Goal: Task Accomplishment & Management: Manage account settings

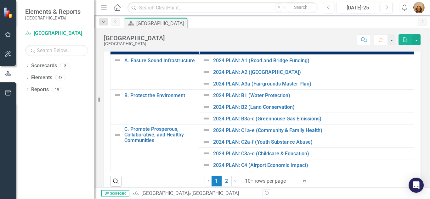
scroll to position [135, 0]
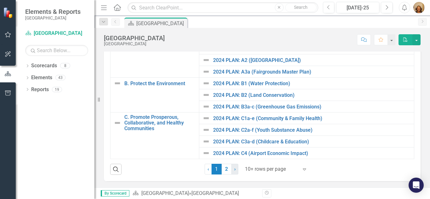
click at [234, 168] on link "› Next" at bounding box center [234, 169] width 7 height 11
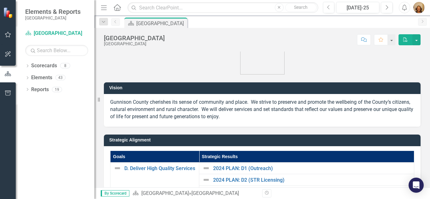
scroll to position [0, 0]
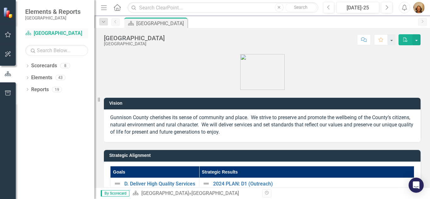
click at [48, 33] on link "Scorecard [GEOGRAPHIC_DATA]" at bounding box center [56, 33] width 63 height 7
click at [42, 91] on link "Reports" at bounding box center [40, 89] width 18 height 7
click at [7, 91] on icon "button" at bounding box center [8, 93] width 6 height 5
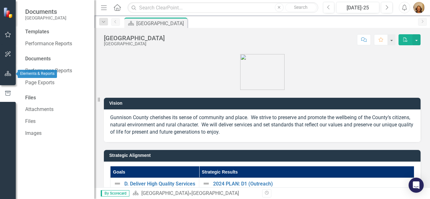
click at [7, 78] on button "button" at bounding box center [8, 73] width 14 height 13
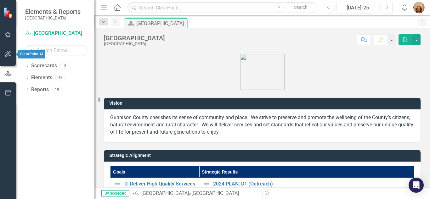
click at [7, 52] on icon "button" at bounding box center [8, 54] width 6 height 6
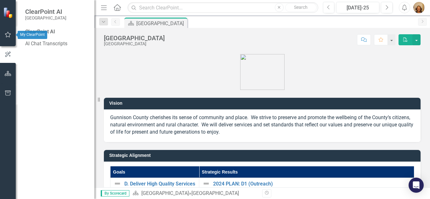
click at [7, 33] on icon "button" at bounding box center [8, 34] width 7 height 5
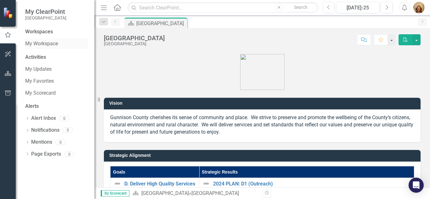
click at [44, 42] on link "My Workspace" at bounding box center [56, 43] width 63 height 7
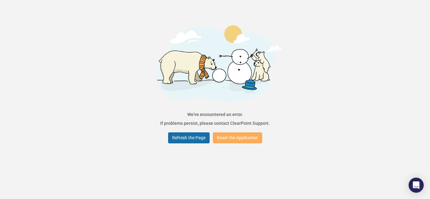
click at [189, 138] on button "Refresh the Page" at bounding box center [189, 137] width 42 height 11
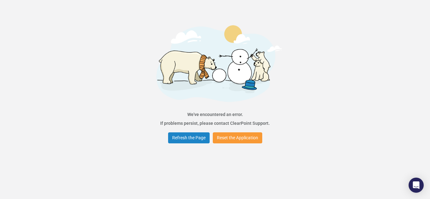
click at [229, 140] on button "Reset the Application" at bounding box center [237, 137] width 49 height 11
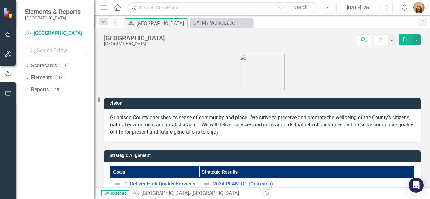
click at [59, 48] on input "text" at bounding box center [56, 50] width 63 height 11
type input "[PERSON_NAME]"
click at [44, 65] on link "Scorecards" at bounding box center [44, 65] width 26 height 7
click at [65, 66] on div "1" at bounding box center [65, 65] width 10 height 5
click at [61, 62] on div "Scorecards 1" at bounding box center [62, 67] width 63 height 12
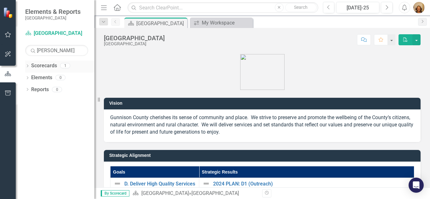
click at [63, 61] on div "Scorecards 1" at bounding box center [62, 67] width 63 height 12
click at [65, 66] on div "1" at bounding box center [65, 65] width 10 height 5
click at [27, 65] on icon "Dropdown" at bounding box center [27, 66] width 4 height 3
click at [60, 78] on link "[PERSON_NAME]" at bounding box center [70, 77] width 47 height 7
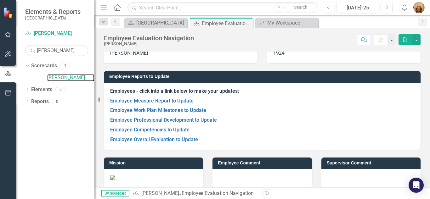
scroll to position [25, 0]
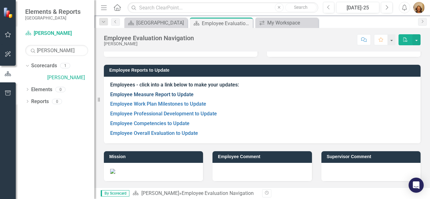
click at [168, 93] on link "Employee Measure Report to Update" at bounding box center [151, 95] width 83 height 6
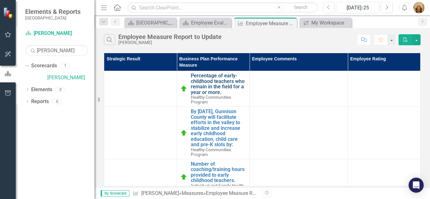
click at [210, 81] on link "Percentage of early-childhood teachers who remain in the field for a year or mo…" at bounding box center [218, 84] width 55 height 22
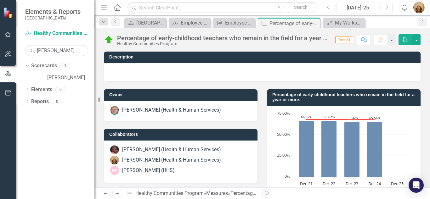
click at [364, 40] on icon "Comment" at bounding box center [364, 39] width 6 height 4
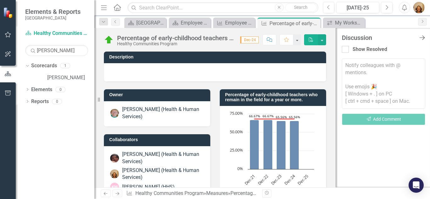
click at [421, 37] on icon "Close Discussion Bar" at bounding box center [422, 38] width 8 height 6
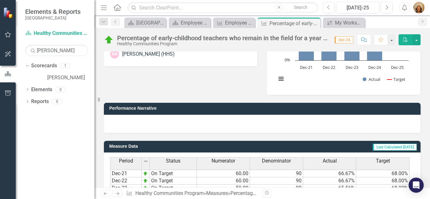
scroll to position [165, 0]
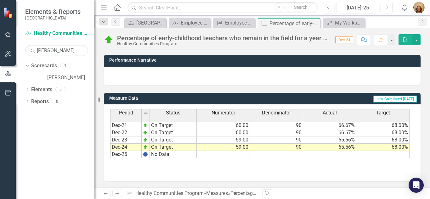
click at [119, 192] on icon "Next" at bounding box center [117, 194] width 5 height 4
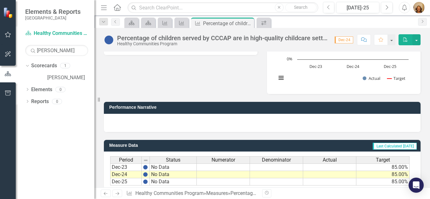
scroll to position [165, 0]
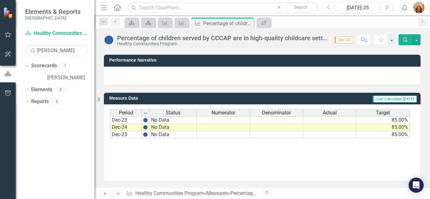
click at [118, 192] on icon "Next" at bounding box center [117, 194] width 5 height 4
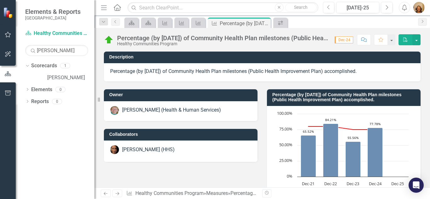
click at [118, 192] on icon "Next" at bounding box center [117, 194] width 5 height 4
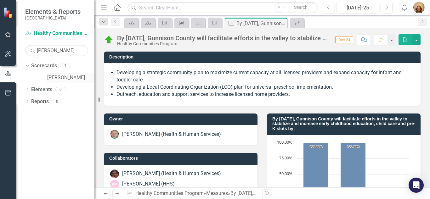
click at [72, 79] on link "[PERSON_NAME]" at bounding box center [70, 77] width 47 height 7
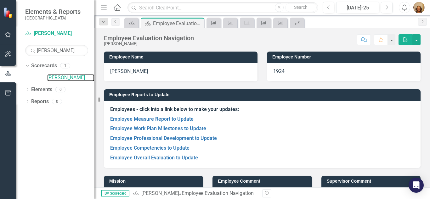
scroll to position [25, 0]
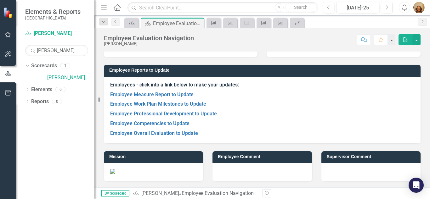
click at [242, 173] on div at bounding box center [261, 172] width 99 height 18
click at [158, 134] on link "Employee Overall Evaluation to Update" at bounding box center [154, 133] width 88 height 6
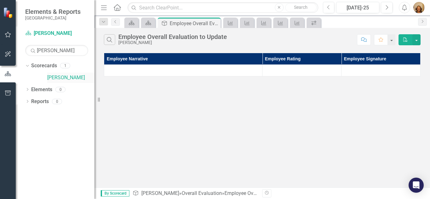
click at [62, 76] on link "[PERSON_NAME]" at bounding box center [70, 77] width 47 height 7
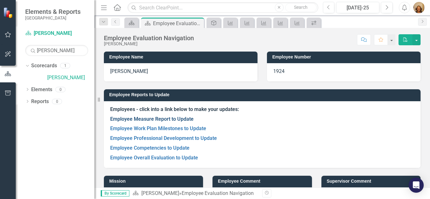
click at [136, 118] on link "Employee Measure Report to Update" at bounding box center [151, 119] width 83 height 6
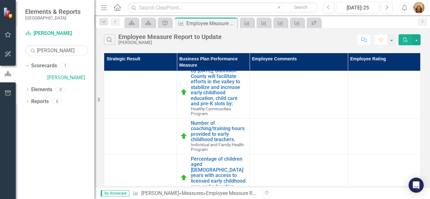
scroll to position [55, 0]
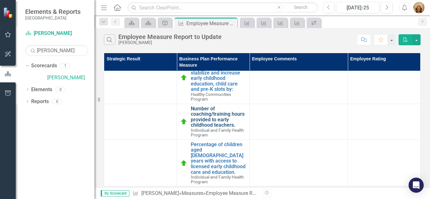
click at [209, 113] on link "Number of coaching/training hours provided to early childhood teachers." at bounding box center [218, 117] width 55 height 22
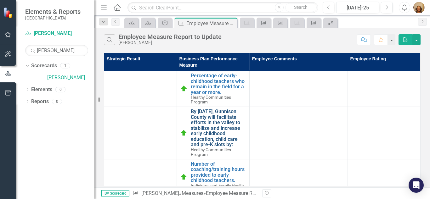
click at [207, 118] on link "By December 31, 2024, Gunnison County will facilitate efforts in the valley to …" at bounding box center [218, 128] width 55 height 39
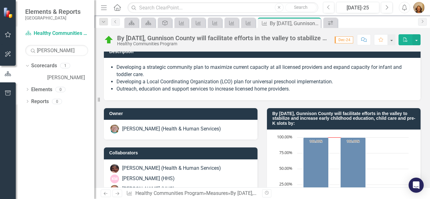
scroll to position [4, 0]
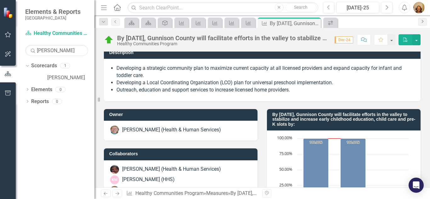
click at [419, 22] on link "Next" at bounding box center [422, 22] width 9 height 8
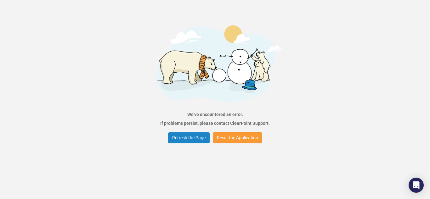
click at [246, 137] on button "Reset the Application" at bounding box center [237, 137] width 49 height 11
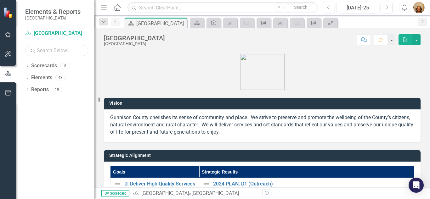
click at [50, 54] on input "text" at bounding box center [56, 50] width 63 height 11
type input "[PERSON_NAME]"
click at [29, 65] on icon "Dropdown" at bounding box center [27, 66] width 4 height 3
click at [26, 65] on icon "Dropdown" at bounding box center [26, 65] width 3 height 4
click at [66, 67] on div "1" at bounding box center [65, 65] width 10 height 5
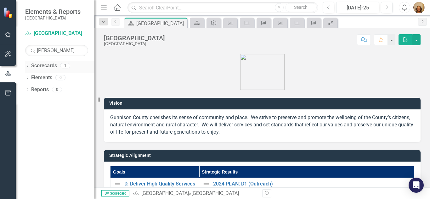
click at [26, 66] on icon "Dropdown" at bounding box center [27, 66] width 4 height 3
click at [51, 50] on input "text" at bounding box center [56, 50] width 63 height 11
type input "[PERSON_NAME]"
click at [63, 65] on div "1" at bounding box center [65, 65] width 10 height 5
click at [28, 66] on icon "Dropdown" at bounding box center [27, 66] width 4 height 3
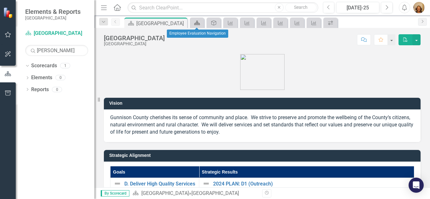
click at [197, 23] on icon at bounding box center [197, 23] width 6 height 4
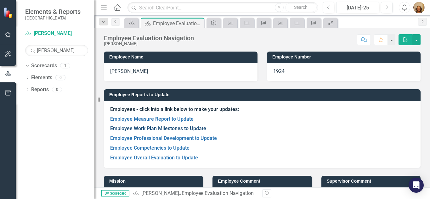
click at [132, 127] on link "Employee Work Plan Milestones to Update" at bounding box center [158, 129] width 96 height 6
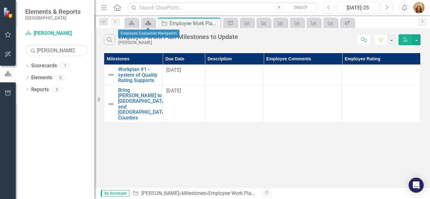
click at [148, 23] on icon at bounding box center [148, 23] width 6 height 4
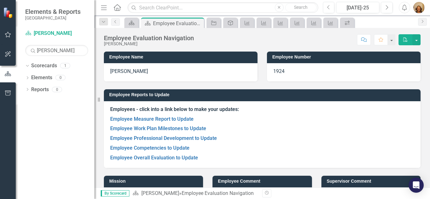
click at [145, 134] on p "Employee Professional Development to Update" at bounding box center [262, 139] width 304 height 10
click at [146, 138] on link "Employee Professional Development to Update" at bounding box center [163, 138] width 107 height 6
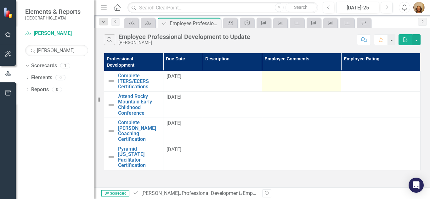
click at [289, 73] on div at bounding box center [301, 77] width 73 height 8
click at [289, 74] on div at bounding box center [301, 77] width 73 height 8
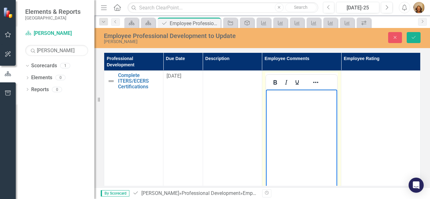
drag, startPoint x: 281, startPoint y: 101, endPoint x: 271, endPoint y: 97, distance: 10.5
click at [271, 97] on p "Rich Text Area. Press ALT-0 for help." at bounding box center [301, 95] width 68 height 8
click at [314, 82] on icon "Reveal or hide additional toolbar items" at bounding box center [316, 83] width 8 height 8
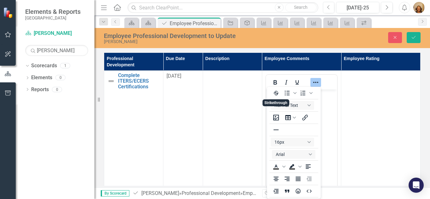
scroll to position [13, 0]
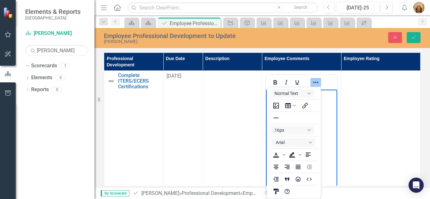
click at [332, 138] on body "Rich Text Area. Press ALT-0 for help." at bounding box center [301, 137] width 71 height 94
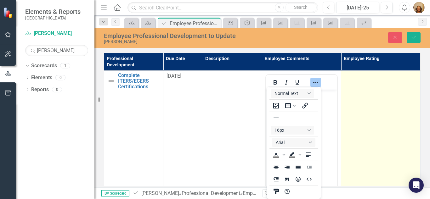
click at [377, 124] on td at bounding box center [380, 145] width 79 height 149
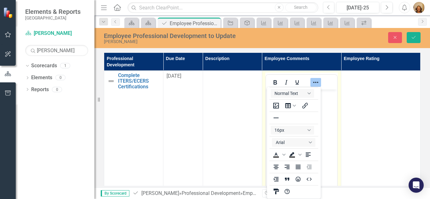
click at [331, 106] on body "Rich Text Area. Press ALT-0 for help." at bounding box center [301, 137] width 71 height 94
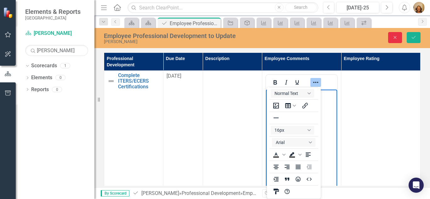
click at [395, 40] on button "Close" at bounding box center [395, 37] width 14 height 11
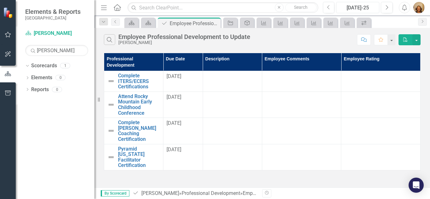
drag, startPoint x: 354, startPoint y: 8, endPoint x: 361, endPoint y: 7, distance: 7.0
click at [361, 7] on div "[DATE]-25" at bounding box center [357, 8] width 39 height 8
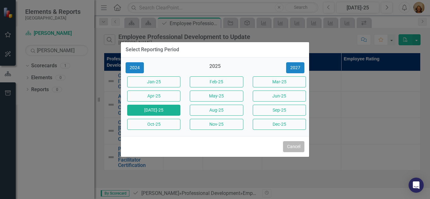
click at [291, 145] on button "Cancel" at bounding box center [293, 146] width 21 height 11
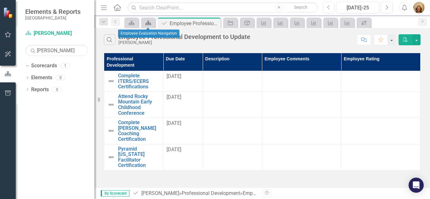
click at [149, 22] on icon at bounding box center [148, 23] width 6 height 4
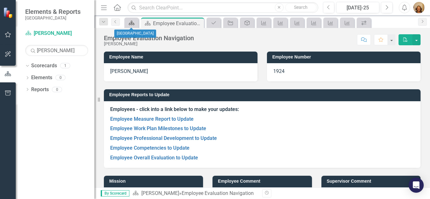
click at [132, 22] on icon "Scorecard" at bounding box center [131, 22] width 6 height 5
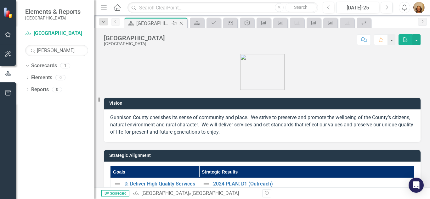
click at [183, 24] on icon "Close" at bounding box center [181, 23] width 6 height 5
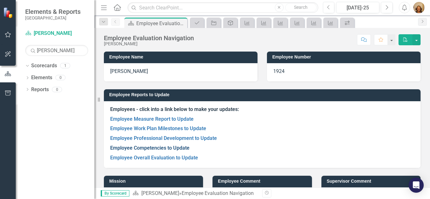
click at [148, 148] on link "Employee Competencies to Update" at bounding box center [149, 148] width 79 height 6
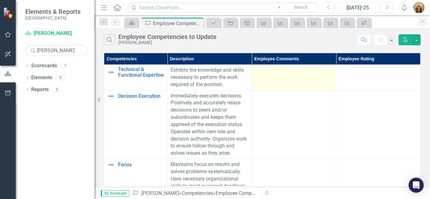
click at [283, 74] on td at bounding box center [294, 78] width 84 height 26
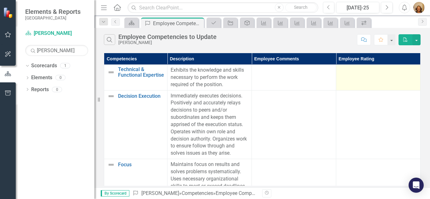
click at [387, 81] on td at bounding box center [378, 78] width 84 height 26
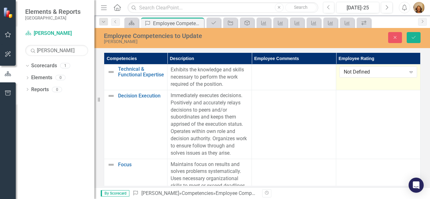
click at [387, 81] on td "Not Defined Expand" at bounding box center [378, 78] width 84 height 26
click at [388, 76] on div "Not Defined" at bounding box center [375, 72] width 62 height 7
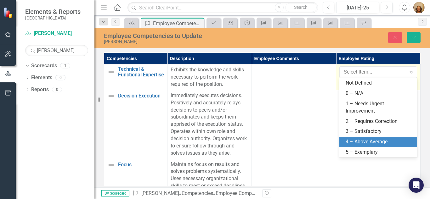
click at [353, 141] on div "4 – Above Average" at bounding box center [380, 141] width 68 height 7
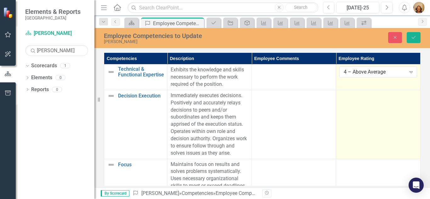
click at [356, 138] on td at bounding box center [378, 124] width 84 height 69
click at [372, 109] on td at bounding box center [378, 124] width 84 height 69
click at [375, 98] on div "Not Defined" at bounding box center [375, 97] width 62 height 7
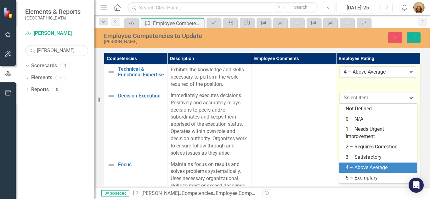
click at [357, 169] on div "4 – Above Average" at bounding box center [380, 167] width 68 height 7
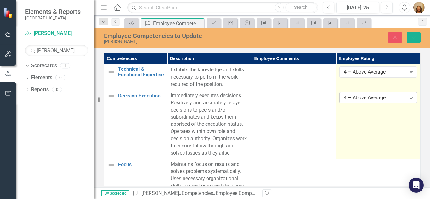
click at [364, 98] on div "4 – Above Average" at bounding box center [375, 97] width 62 height 7
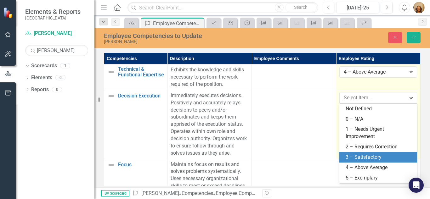
click at [357, 155] on div "3 – Satisfactory" at bounding box center [380, 157] width 68 height 7
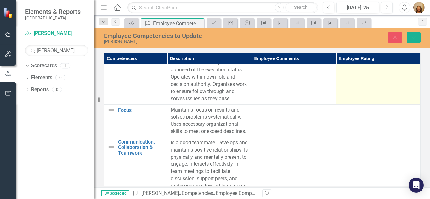
scroll to position [57, 0]
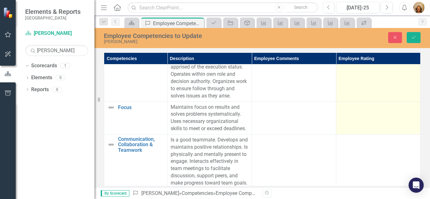
click at [386, 125] on td at bounding box center [378, 118] width 84 height 33
click at [385, 124] on td at bounding box center [378, 118] width 84 height 33
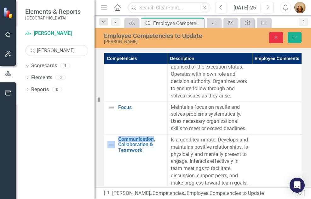
click at [279, 36] on button "Close" at bounding box center [276, 37] width 14 height 11
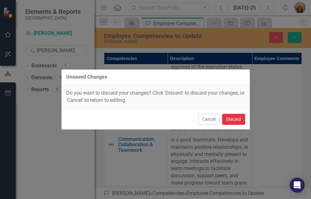
click at [230, 122] on button "Discard" at bounding box center [233, 119] width 23 height 11
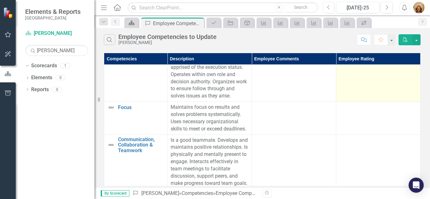
click at [131, 22] on icon "Scorecard" at bounding box center [131, 22] width 6 height 5
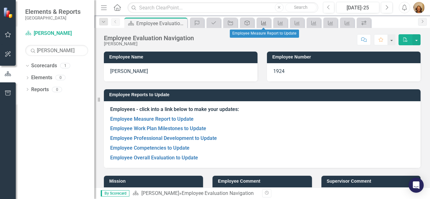
click at [262, 22] on icon "Measure" at bounding box center [264, 22] width 6 height 5
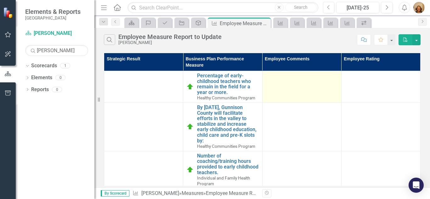
click at [280, 81] on td at bounding box center [301, 87] width 79 height 32
click at [274, 77] on div at bounding box center [302, 77] width 72 height 8
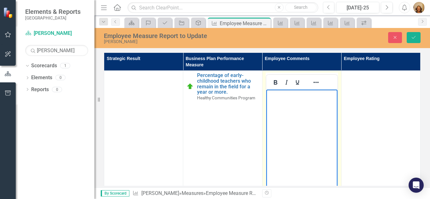
click at [286, 97] on p "Rich Text Area. Press ALT-0 for help." at bounding box center [302, 95] width 68 height 8
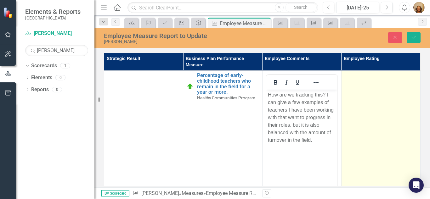
click at [373, 88] on td at bounding box center [380, 145] width 79 height 149
click at [381, 97] on td at bounding box center [380, 145] width 79 height 149
click at [389, 79] on div "Not Defined" at bounding box center [377, 78] width 57 height 7
drag, startPoint x: 376, startPoint y: 141, endPoint x: 414, endPoint y: 135, distance: 38.2
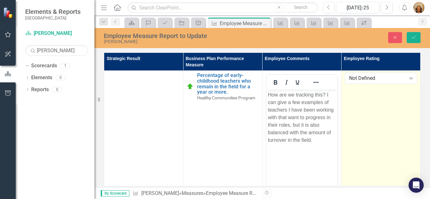
click at [414, 135] on td "Not Defined Expand" at bounding box center [380, 145] width 79 height 149
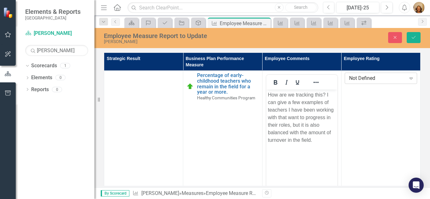
click at [387, 79] on div "Not Defined" at bounding box center [377, 78] width 57 height 7
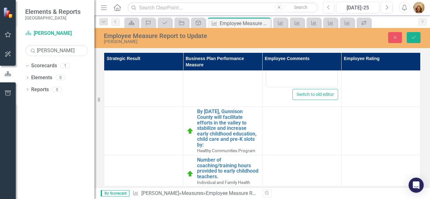
scroll to position [161, 0]
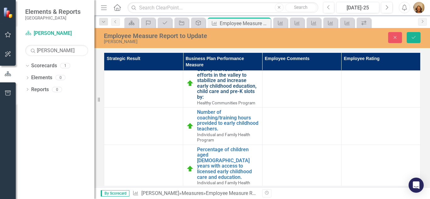
click at [202, 82] on link "By December 31, 2024, Gunnison County will facilitate efforts in the valley to …" at bounding box center [228, 80] width 62 height 39
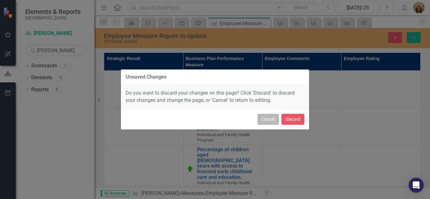
click at [270, 122] on button "Cancel" at bounding box center [267, 119] width 21 height 11
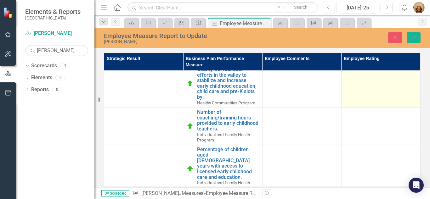
click at [381, 86] on td at bounding box center [380, 83] width 79 height 48
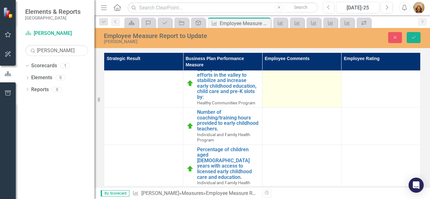
click at [294, 94] on td at bounding box center [301, 83] width 79 height 48
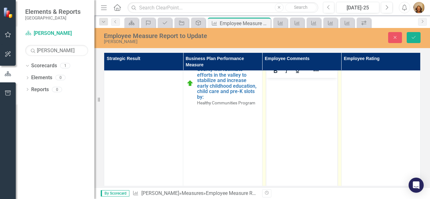
scroll to position [0, 0]
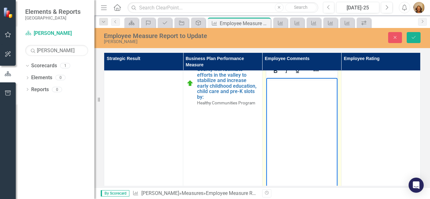
click at [307, 93] on body "Rich Text Area. Press ALT-0 for help." at bounding box center [301, 125] width 71 height 94
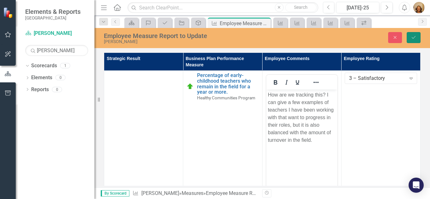
click at [415, 34] on button "Save" at bounding box center [414, 37] width 14 height 11
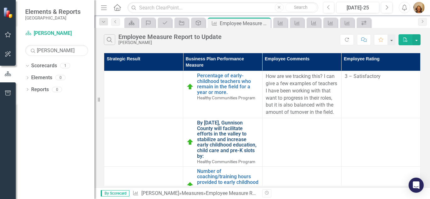
click at [220, 131] on link "By December 31, 2024, Gunnison County will facilitate efforts in the valley to …" at bounding box center [228, 139] width 62 height 39
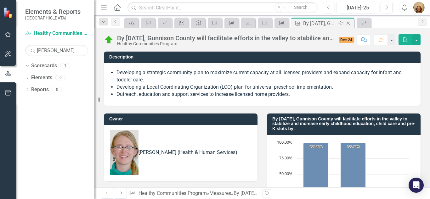
click at [347, 23] on icon "Close" at bounding box center [348, 23] width 6 height 5
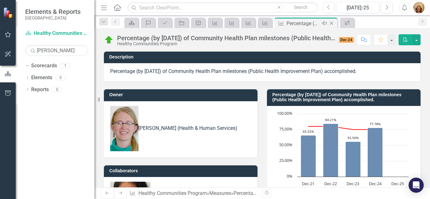
click at [330, 24] on icon "Close" at bounding box center [331, 23] width 6 height 5
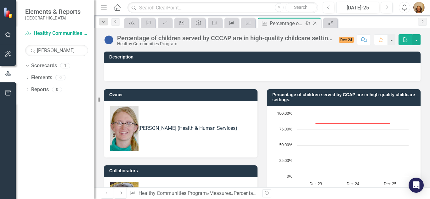
click at [314, 24] on icon at bounding box center [314, 23] width 3 height 3
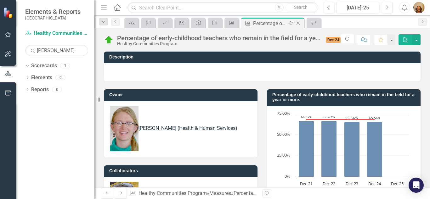
click at [296, 23] on icon "Close" at bounding box center [298, 23] width 6 height 5
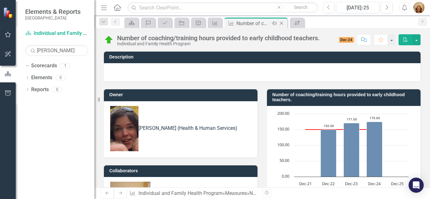
click at [280, 23] on icon "Close" at bounding box center [281, 23] width 6 height 5
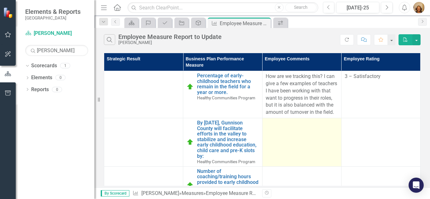
click at [279, 121] on div at bounding box center [302, 124] width 72 height 8
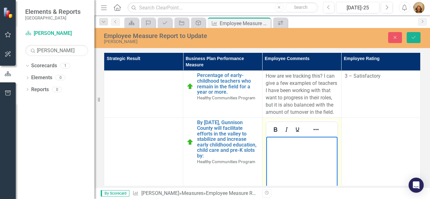
click at [290, 144] on p "Rich Text Area. Press ALT-0 for help." at bounding box center [302, 142] width 68 height 8
drag, startPoint x: 290, startPoint y: 144, endPoint x: 290, endPoint y: 140, distance: 3.2
click at [290, 140] on p "Rich Text Area. Press ALT-0 for help." at bounding box center [302, 142] width 68 height 8
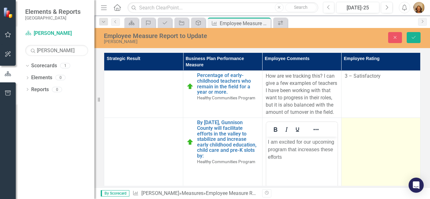
click at [374, 139] on td at bounding box center [380, 192] width 79 height 149
click at [382, 122] on div "Not Defined" at bounding box center [377, 125] width 57 height 7
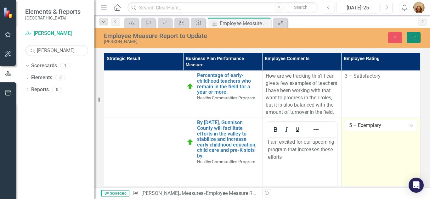
click at [414, 41] on button "Save" at bounding box center [414, 37] width 14 height 11
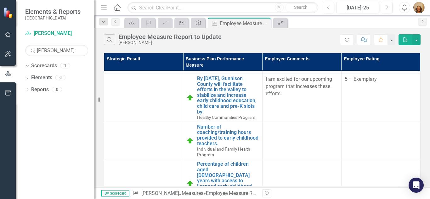
scroll to position [45, 0]
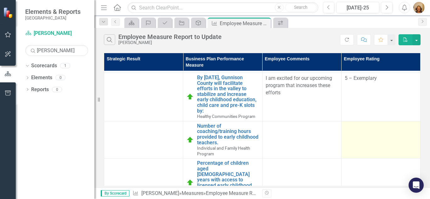
click at [414, 130] on td at bounding box center [380, 139] width 79 height 37
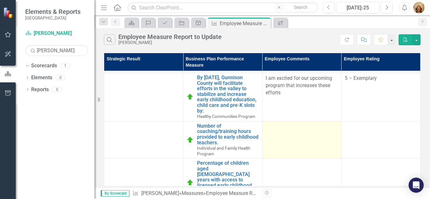
click at [267, 127] on div at bounding box center [302, 127] width 72 height 8
click at [268, 136] on td at bounding box center [301, 139] width 79 height 37
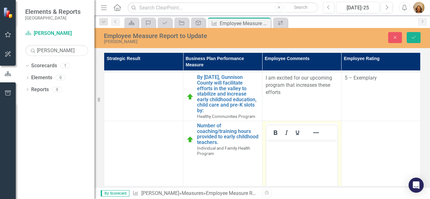
scroll to position [0, 0]
click at [280, 150] on body "Rich Text Area. Press ALT-0 for help." at bounding box center [301, 187] width 71 height 94
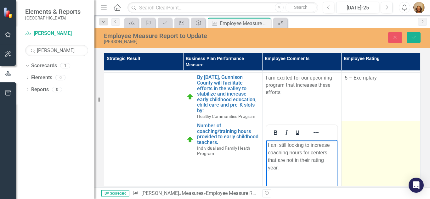
click at [384, 143] on td at bounding box center [380, 195] width 79 height 149
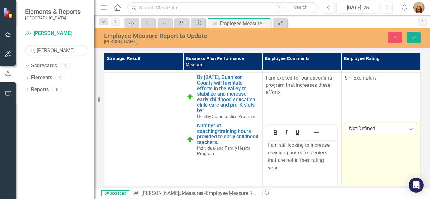
click at [383, 132] on div "Not Defined" at bounding box center [377, 128] width 57 height 7
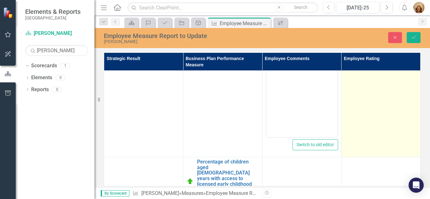
scroll to position [173, 0]
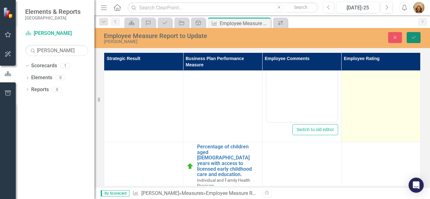
click at [411, 41] on button "Save" at bounding box center [414, 37] width 14 height 11
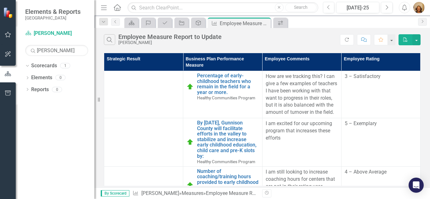
scroll to position [60, 0]
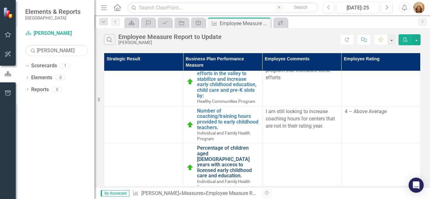
click at [205, 164] on link "Percentage of children aged 0-4 years with access to licensed early childhood c…" at bounding box center [228, 161] width 62 height 33
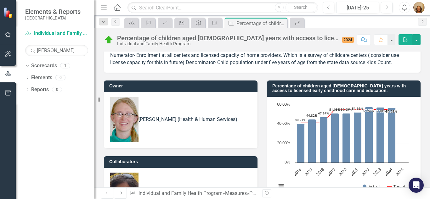
scroll to position [48, 0]
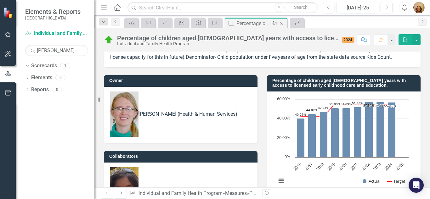
click at [279, 25] on icon "Close" at bounding box center [281, 23] width 6 height 5
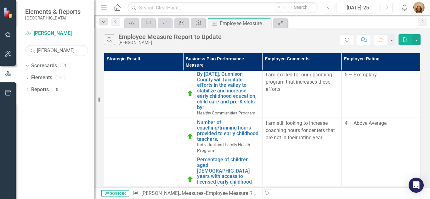
scroll to position [59, 0]
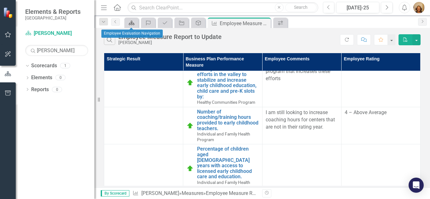
click at [133, 23] on icon at bounding box center [132, 23] width 6 height 4
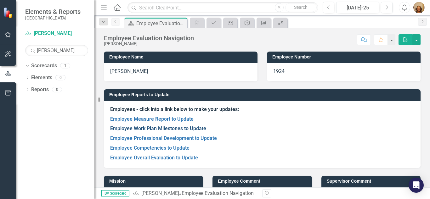
click at [145, 128] on link "Employee Work Plan Milestones to Update" at bounding box center [158, 129] width 96 height 6
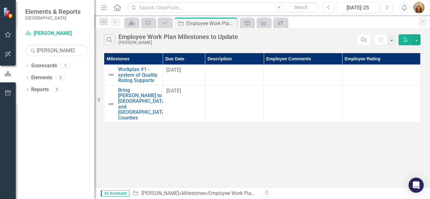
click at [226, 73] on div at bounding box center [234, 71] width 52 height 8
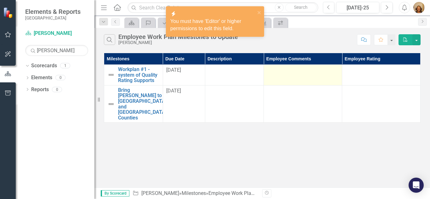
click at [282, 73] on div at bounding box center [303, 71] width 72 height 8
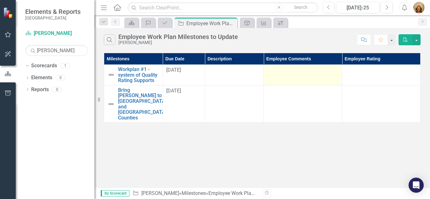
click at [282, 73] on div at bounding box center [303, 71] width 72 height 8
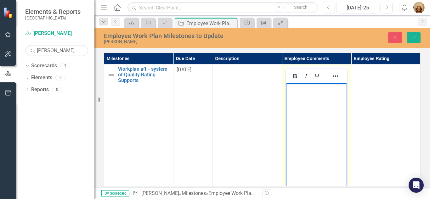
click at [299, 92] on p "Rich Text Area. Press ALT-0 for help." at bounding box center [316, 89] width 58 height 8
click at [297, 98] on body "Rich Text Area. Press ALT-0 for help." at bounding box center [316, 130] width 61 height 94
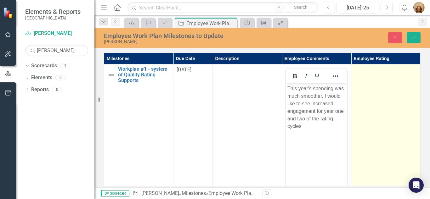
click at [371, 81] on td at bounding box center [385, 139] width 69 height 149
click at [372, 75] on div "Not Defined" at bounding box center [382, 72] width 47 height 7
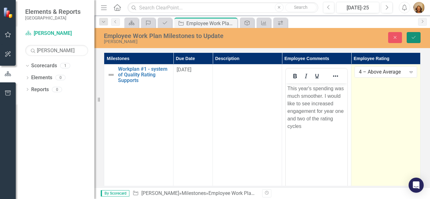
click at [416, 37] on icon "Save" at bounding box center [414, 37] width 6 height 4
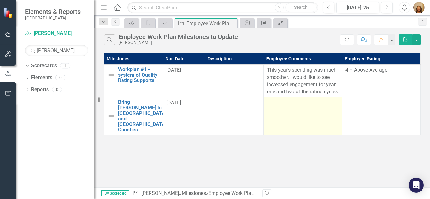
click at [287, 106] on div at bounding box center [303, 103] width 72 height 8
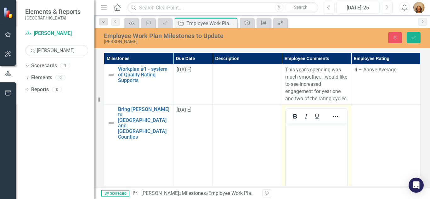
click at [302, 132] on body "Rich Text Area. Press ALT-0 for help." at bounding box center [316, 170] width 61 height 94
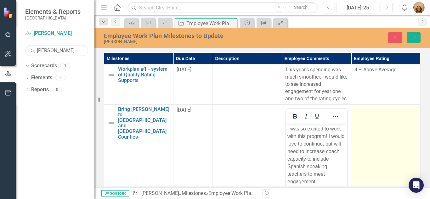
click at [377, 122] on td at bounding box center [385, 178] width 69 height 149
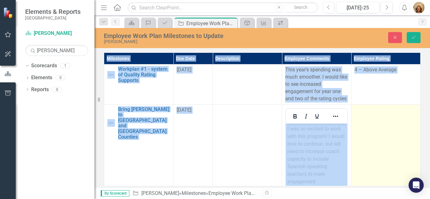
click at [377, 122] on td at bounding box center [385, 178] width 69 height 149
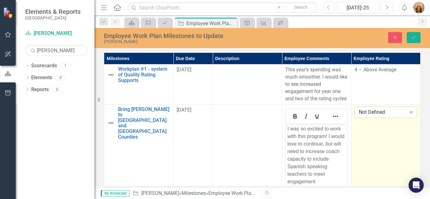
click at [375, 113] on div "Not Defined" at bounding box center [382, 112] width 47 height 7
click at [414, 38] on icon "Save" at bounding box center [414, 37] width 6 height 4
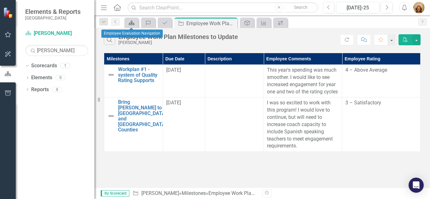
click at [130, 25] on icon "Scorecard" at bounding box center [131, 22] width 6 height 5
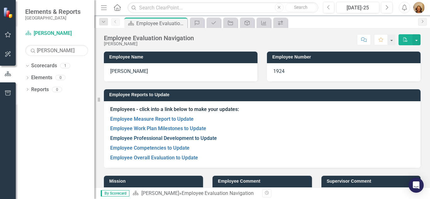
click at [150, 138] on link "Employee Professional Development to Update" at bounding box center [163, 138] width 107 height 6
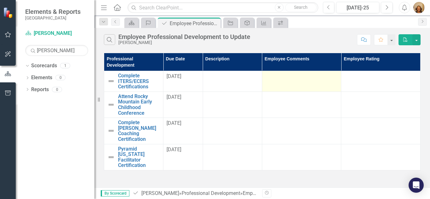
click at [273, 82] on td at bounding box center [301, 81] width 79 height 21
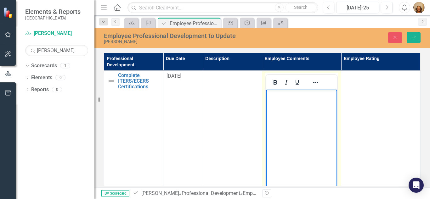
click at [278, 99] on body "Rich Text Area. Press ALT-0 for help." at bounding box center [301, 137] width 71 height 94
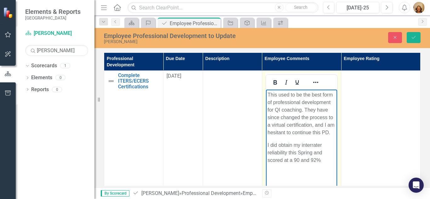
click at [299, 159] on p "I did obtain my interrater reliability this Spring and scored at a 90 and 92%" at bounding box center [301, 153] width 68 height 23
click at [322, 132] on p "This used to be the best form of professional development for QI coaching. They…" at bounding box center [301, 113] width 68 height 45
click at [309, 161] on p "I did obtain my interrater reliability this Spring and scored in the 90t" at bounding box center [301, 153] width 68 height 23
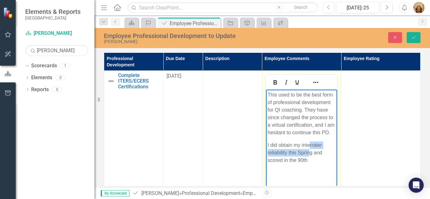
drag, startPoint x: 312, startPoint y: 159, endPoint x: 311, endPoint y: 127, distance: 31.8
click at [311, 127] on body "This used to be the best form of professional development for QI coaching. They…" at bounding box center [301, 137] width 71 height 94
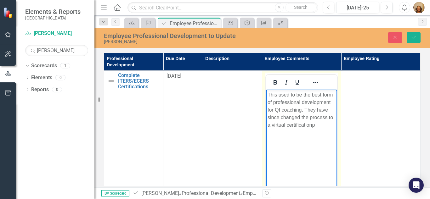
click at [322, 126] on p "This used to be the best form of professional development for QI coaching. They…" at bounding box center [301, 110] width 68 height 38
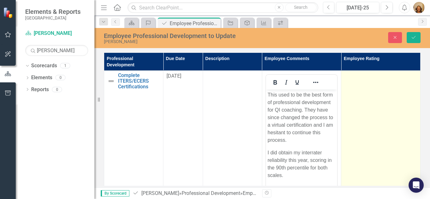
click at [397, 97] on td at bounding box center [380, 145] width 79 height 149
click at [378, 99] on td at bounding box center [380, 145] width 79 height 149
click at [376, 77] on div "Not Defined" at bounding box center [377, 78] width 57 height 7
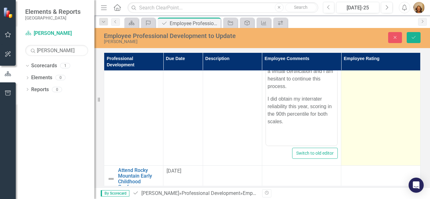
scroll to position [54, 0]
click at [414, 36] on icon "Save" at bounding box center [414, 37] width 6 height 4
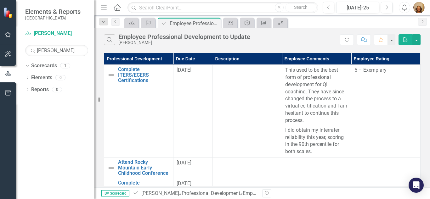
drag, startPoint x: 418, startPoint y: 113, endPoint x: 427, endPoint y: 161, distance: 49.3
click at [427, 161] on div "Professional Development Due Date Description Employee Comments Employee Rating…" at bounding box center [261, 120] width 335 height 136
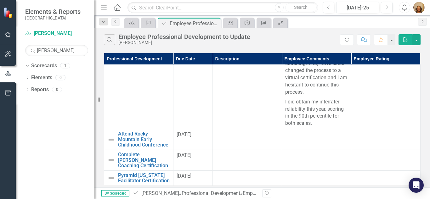
scroll to position [38, 0]
click at [285, 173] on div at bounding box center [316, 177] width 63 height 8
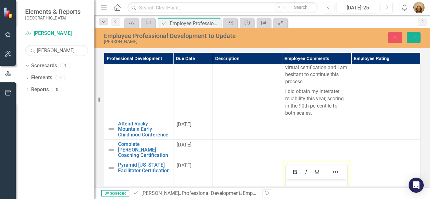
scroll to position [0, 0]
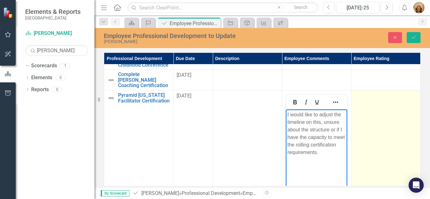
click at [370, 114] on td at bounding box center [385, 165] width 69 height 149
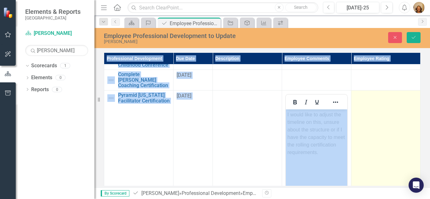
click at [370, 114] on td at bounding box center [385, 165] width 69 height 149
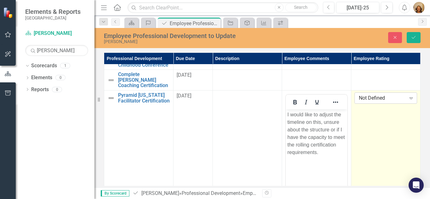
click at [369, 102] on div "Not Defined" at bounding box center [382, 98] width 47 height 7
drag, startPoint x: 365, startPoint y: 53, endPoint x: 364, endPoint y: 59, distance: 5.8
click at [415, 36] on icon "Save" at bounding box center [414, 37] width 6 height 4
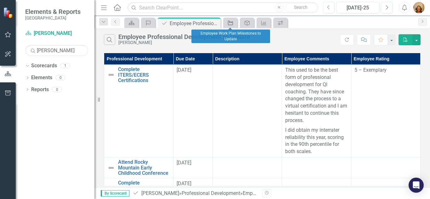
click at [229, 22] on icon at bounding box center [230, 23] width 5 height 4
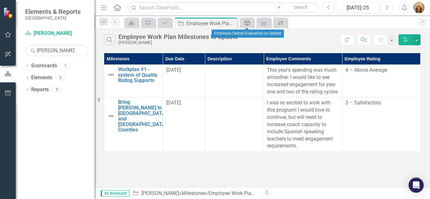
click at [245, 21] on icon "Overall Evaluation" at bounding box center [247, 22] width 6 height 5
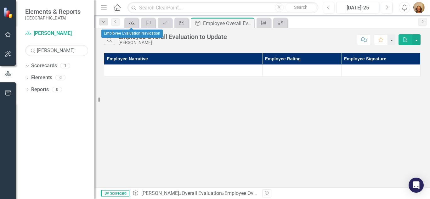
click at [132, 24] on icon at bounding box center [132, 23] width 6 height 4
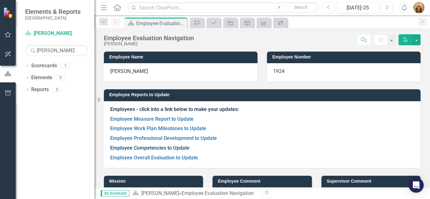
click at [146, 148] on link "Employee Competencies to Update" at bounding box center [149, 148] width 79 height 6
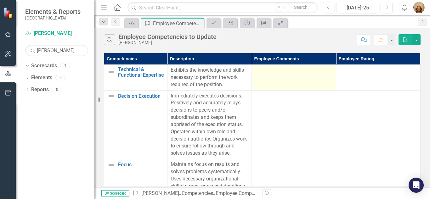
click at [305, 73] on div at bounding box center [294, 71] width 78 height 8
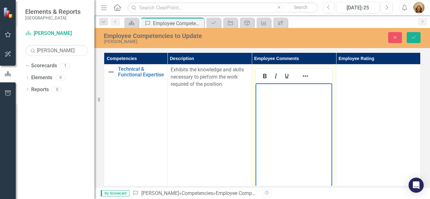
click at [297, 98] on body "Rich Text Area. Press ALT-0 for help." at bounding box center [294, 130] width 76 height 94
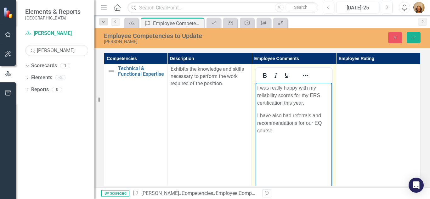
click at [285, 130] on p "I have also had referrals and recommendations for our EQ course" at bounding box center [293, 123] width 73 height 23
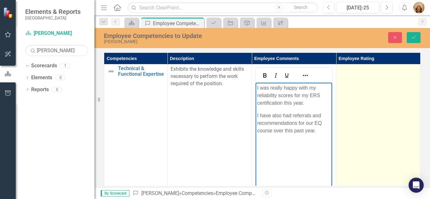
click at [386, 108] on td at bounding box center [378, 138] width 84 height 149
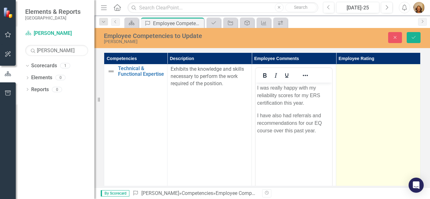
click at [382, 89] on td at bounding box center [378, 138] width 84 height 149
click at [383, 68] on div "Not Defined" at bounding box center [375, 71] width 62 height 7
click at [366, 71] on div "5 – Exemplary" at bounding box center [375, 71] width 62 height 7
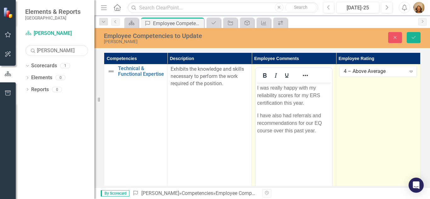
click at [301, 146] on body "I was really happy with my reliability scores for my ERS certification this yea…" at bounding box center [294, 130] width 76 height 94
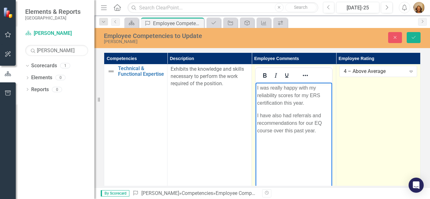
click at [321, 130] on p "I have also had referrals and recommendations for our EQ course over this past …" at bounding box center [293, 123] width 73 height 23
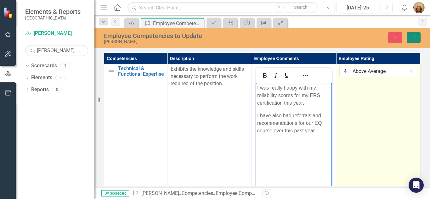
click at [418, 37] on button "Save" at bounding box center [414, 37] width 14 height 11
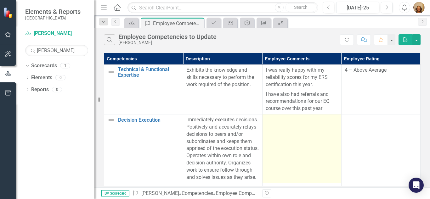
click at [277, 127] on td at bounding box center [301, 149] width 79 height 69
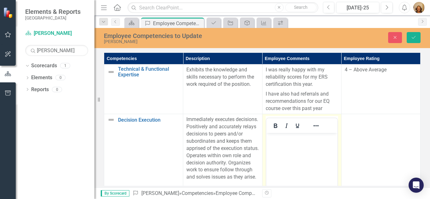
scroll to position [0, 0]
click at [285, 148] on body "Rich Text Area. Press ALT-0 for help." at bounding box center [301, 180] width 71 height 94
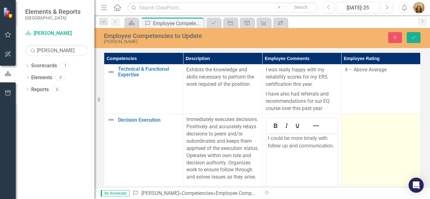
click at [392, 130] on td at bounding box center [380, 188] width 79 height 149
click at [388, 120] on div "Not Defined" at bounding box center [377, 121] width 57 height 7
click at [417, 34] on button "Save" at bounding box center [414, 37] width 14 height 11
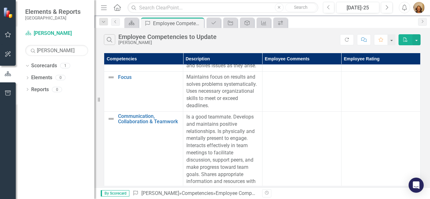
scroll to position [114, 0]
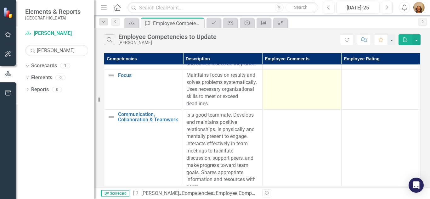
click at [296, 87] on td at bounding box center [301, 90] width 79 height 40
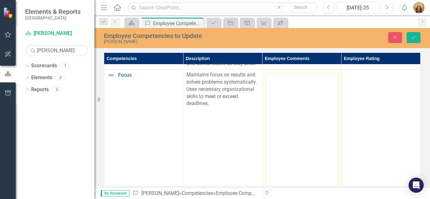
scroll to position [0, 0]
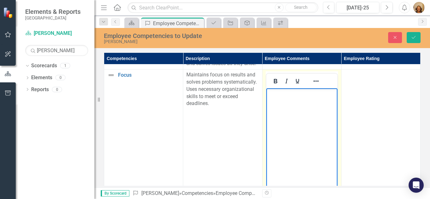
click at [298, 101] on body "Rich Text Area. Press ALT-0 for help." at bounding box center [301, 135] width 71 height 94
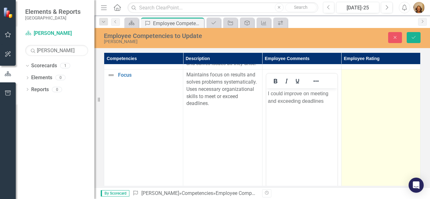
click at [357, 108] on td at bounding box center [380, 144] width 79 height 149
click at [363, 77] on div "Not Defined" at bounding box center [377, 77] width 57 height 7
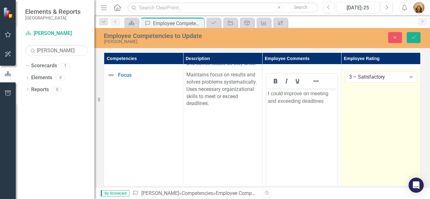
click at [183, 144] on td "Maintains focus on results and solves problems systematically. Uses necessary o…" at bounding box center [222, 144] width 79 height 149
click at [413, 37] on icon "Save" at bounding box center [414, 37] width 6 height 4
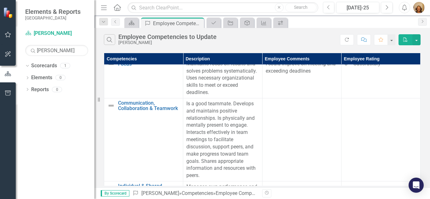
scroll to position [126, 0]
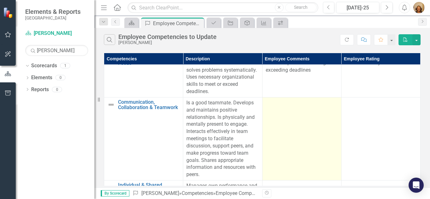
click at [313, 122] on td at bounding box center [301, 138] width 79 height 83
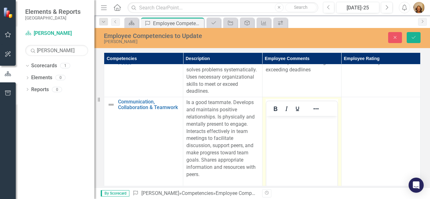
scroll to position [0, 0]
click at [316, 124] on p "Rich Text Area. Press ALT-0 for help." at bounding box center [302, 122] width 68 height 8
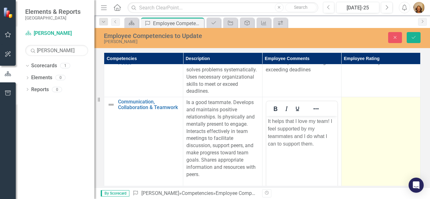
click at [368, 106] on div at bounding box center [381, 103] width 72 height 8
click at [368, 105] on div "Not Defined" at bounding box center [377, 104] width 57 height 7
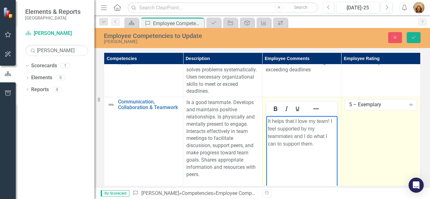
click at [309, 145] on p "It helps that I love my team! I feel supported by my teammates and I do what I …" at bounding box center [302, 133] width 68 height 30
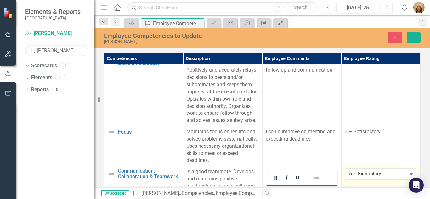
scroll to position [55, 0]
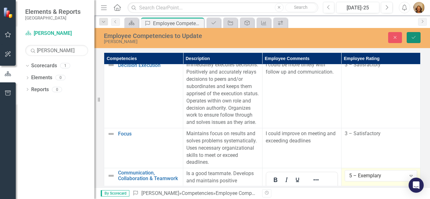
click at [413, 42] on button "Save" at bounding box center [414, 37] width 14 height 11
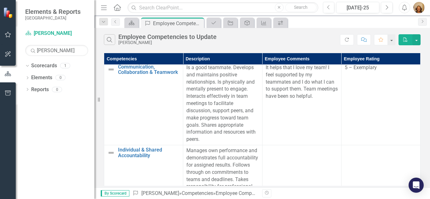
scroll to position [168, 0]
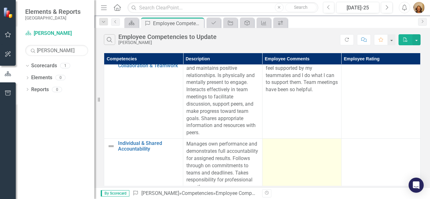
click at [262, 148] on td at bounding box center [301, 166] width 79 height 54
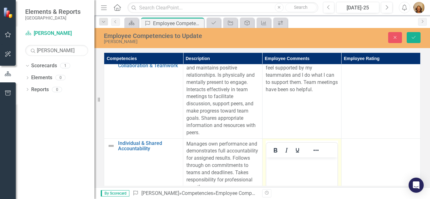
scroll to position [0, 0]
click at [273, 164] on p "Rich Text Area. Press ALT-0 for help." at bounding box center [302, 163] width 68 height 8
click at [278, 166] on p "Rich Text Area. Press ALT-0 for help." at bounding box center [302, 163] width 68 height 8
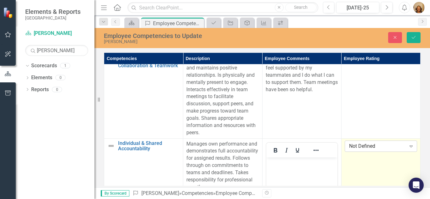
click at [358, 143] on div "Not Defined" at bounding box center [377, 146] width 57 height 7
click at [417, 38] on button "Save" at bounding box center [414, 37] width 14 height 11
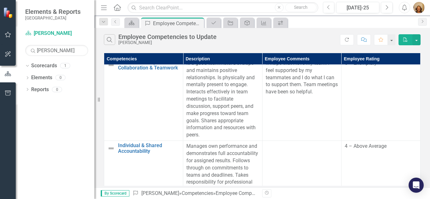
scroll to position [168, 0]
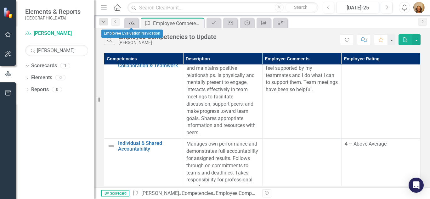
click at [132, 24] on icon at bounding box center [132, 23] width 6 height 4
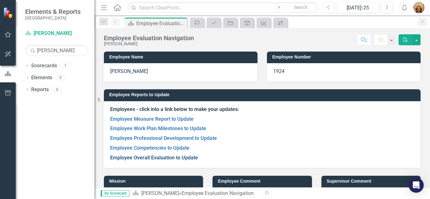
click at [145, 158] on link "Employee Overall Evaluation to Update" at bounding box center [154, 158] width 88 height 6
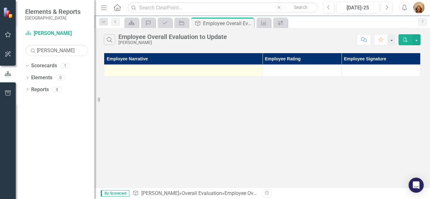
click at [156, 67] on div at bounding box center [183, 71] width 152 height 8
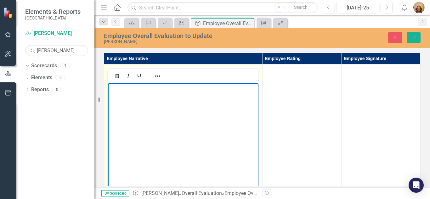
click at [148, 92] on p "Rich Text Area. Press ALT-0 for help." at bounding box center [183, 89] width 147 height 8
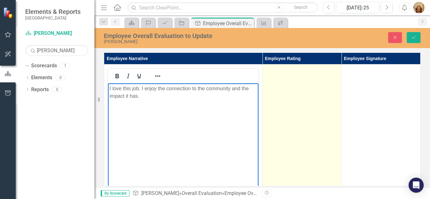
click at [305, 101] on td at bounding box center [301, 139] width 79 height 149
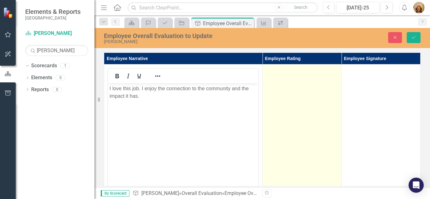
click at [305, 101] on td at bounding box center [301, 139] width 79 height 149
click at [302, 72] on div "Not Defined" at bounding box center [298, 72] width 57 height 7
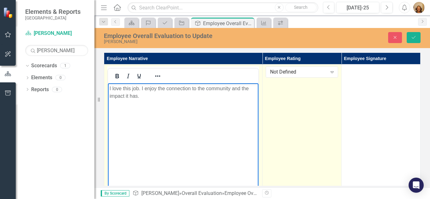
click at [173, 98] on p "I love this job. I enjoy the connection to the community and the impact it has." at bounding box center [183, 92] width 147 height 15
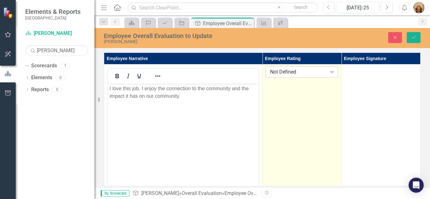
click at [304, 72] on div "Not Defined" at bounding box center [298, 72] width 57 height 7
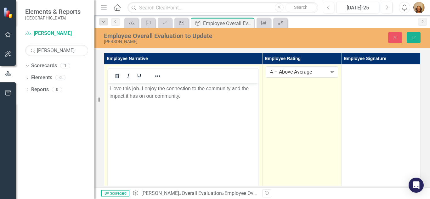
click at [165, 113] on body "I love this job. I enjoy the connection to the community and the impact it has …" at bounding box center [183, 130] width 150 height 94
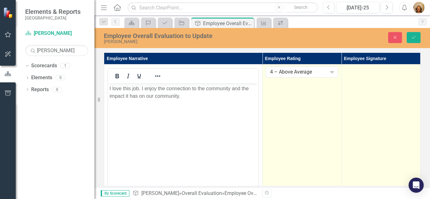
click at [385, 90] on td at bounding box center [380, 139] width 79 height 149
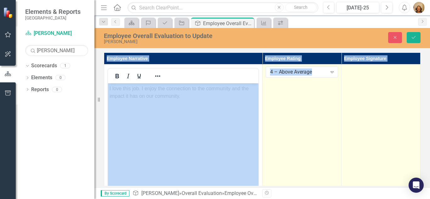
click at [385, 90] on td at bounding box center [380, 139] width 79 height 149
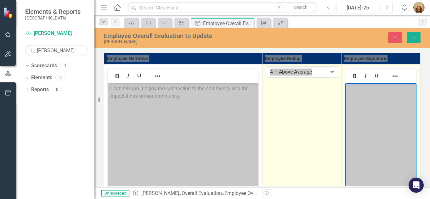
click at [386, 95] on body "Rich Text Area. Press ALT-0 for help." at bounding box center [380, 130] width 71 height 94
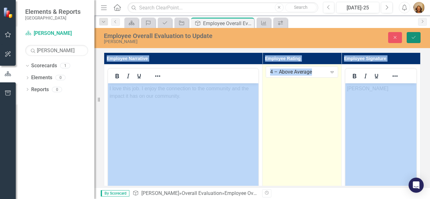
click at [415, 40] on button "Save" at bounding box center [414, 37] width 14 height 11
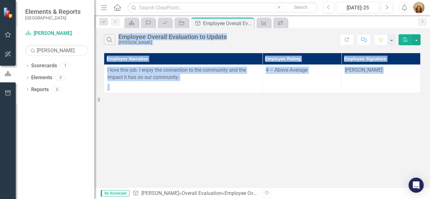
click at [368, 147] on div "Search Employee Overall Evaluation to Update Corrine Jaeger Refresh Comment Fav…" at bounding box center [261, 108] width 335 height 160
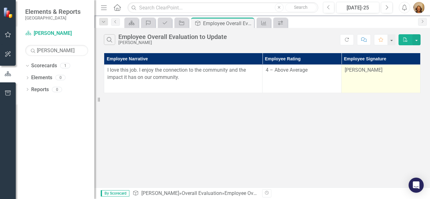
click at [363, 76] on td "Corrine M Jaeger" at bounding box center [380, 79] width 79 height 28
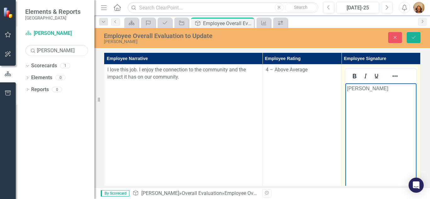
click at [370, 89] on p "Corrine M Jaeger" at bounding box center [381, 89] width 68 height 8
click at [382, 89] on p "[PERSON_NAME]" at bounding box center [381, 89] width 68 height 8
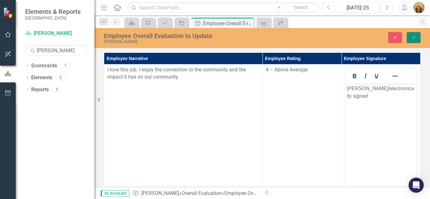
click at [413, 37] on icon "Save" at bounding box center [414, 37] width 6 height 4
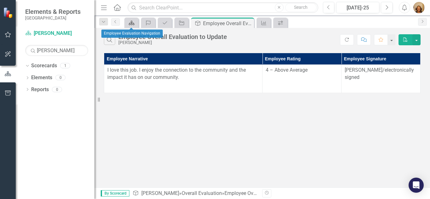
click at [127, 26] on div "Scorecard" at bounding box center [130, 23] width 9 height 8
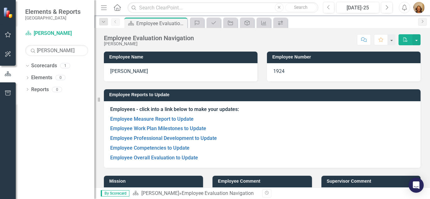
scroll to position [25, 0]
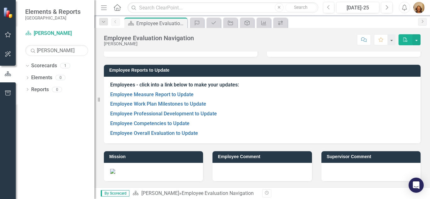
drag, startPoint x: 213, startPoint y: 4, endPoint x: 286, endPoint y: -22, distance: 78.1
click at [286, 0] on html "Elements & Reports Gunnison County Scorecard Corrine Jaeger Search Corrine Jaeg…" at bounding box center [215, 99] width 430 height 199
